Goal: Task Accomplishment & Management: Manage account settings

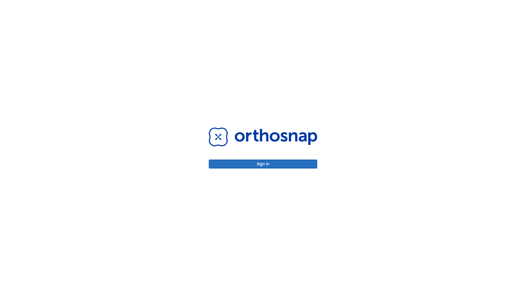
click at [263, 164] on button "Sign in" at bounding box center [263, 163] width 108 height 9
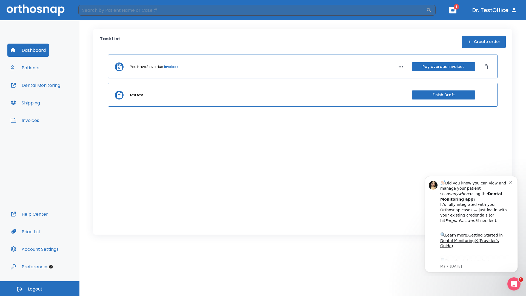
click at [40, 288] on span "Logout" at bounding box center [35, 289] width 15 height 6
